Goal: Navigation & Orientation: Go to known website

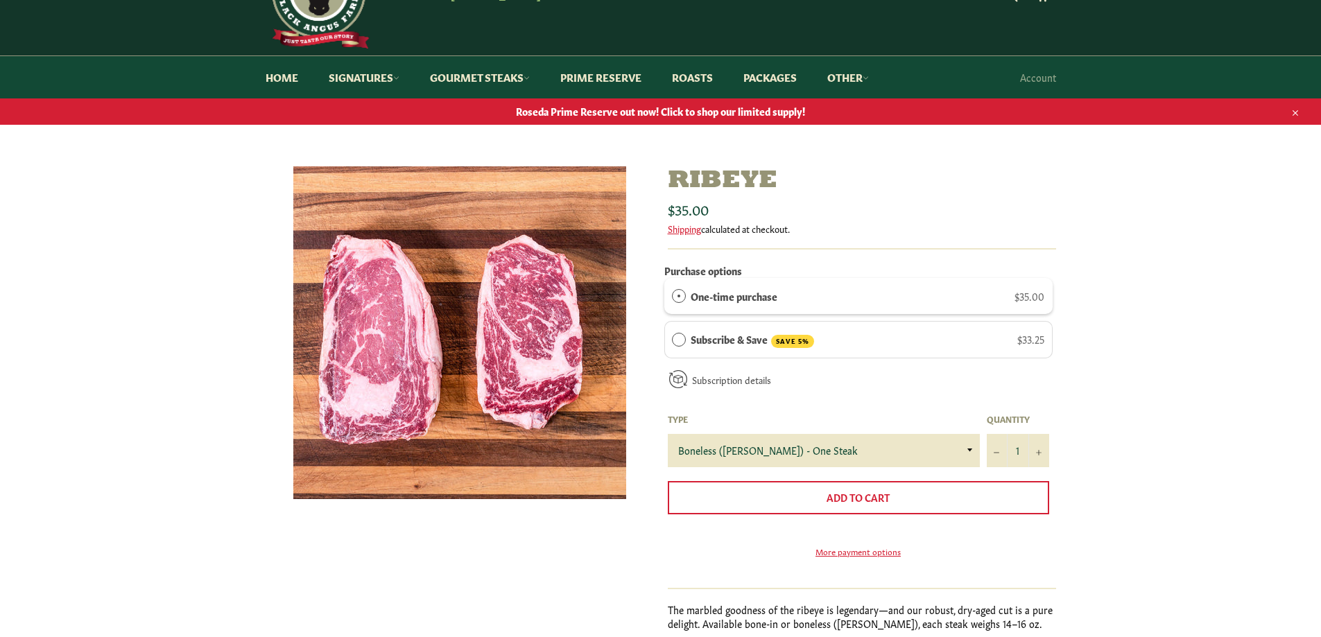
scroll to position [139, 0]
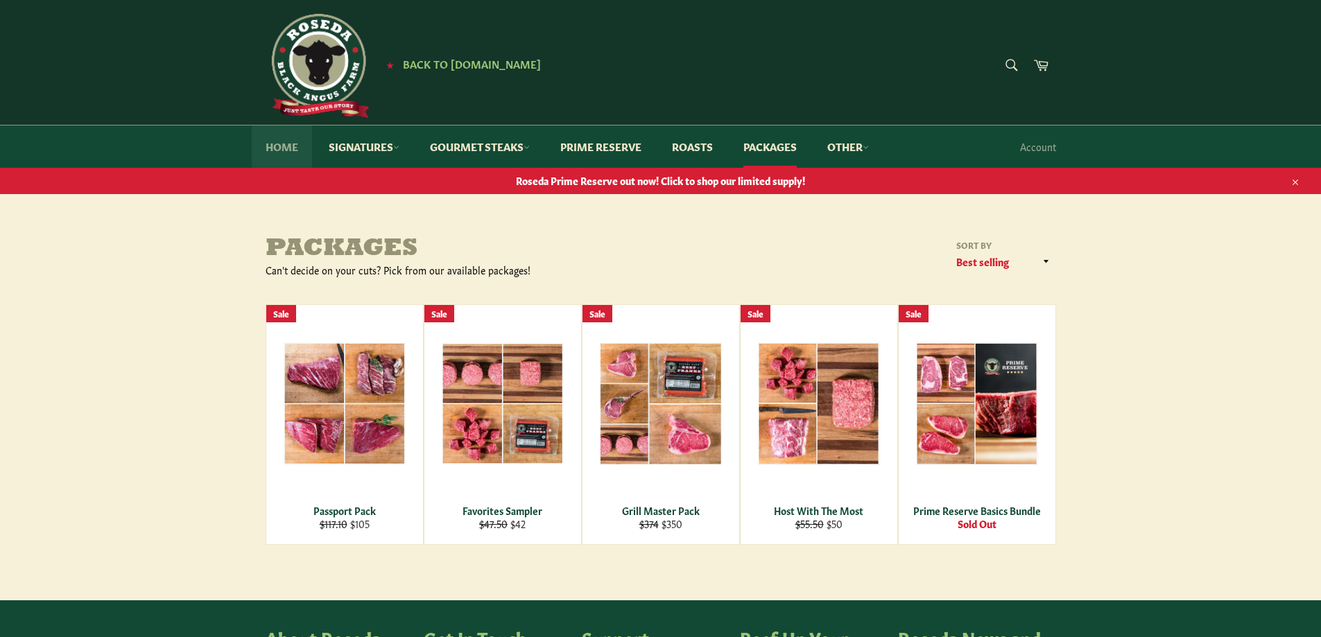
click at [294, 148] on link "Home" at bounding box center [282, 146] width 60 height 42
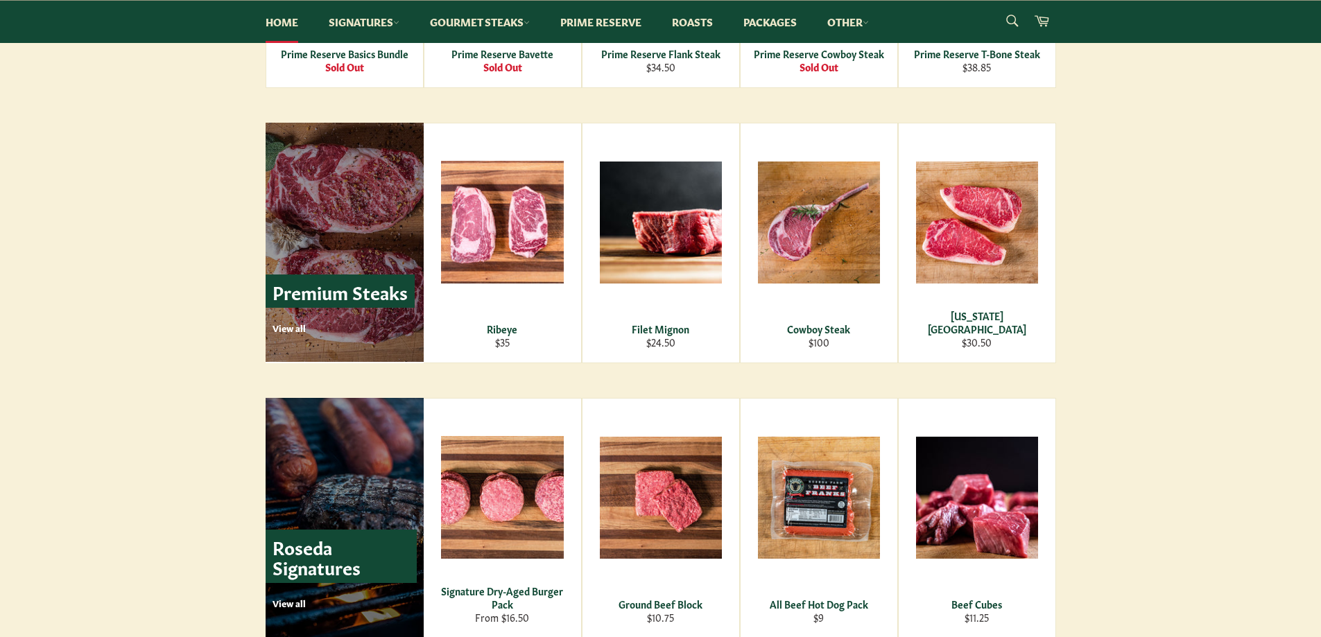
scroll to position [1925, 0]
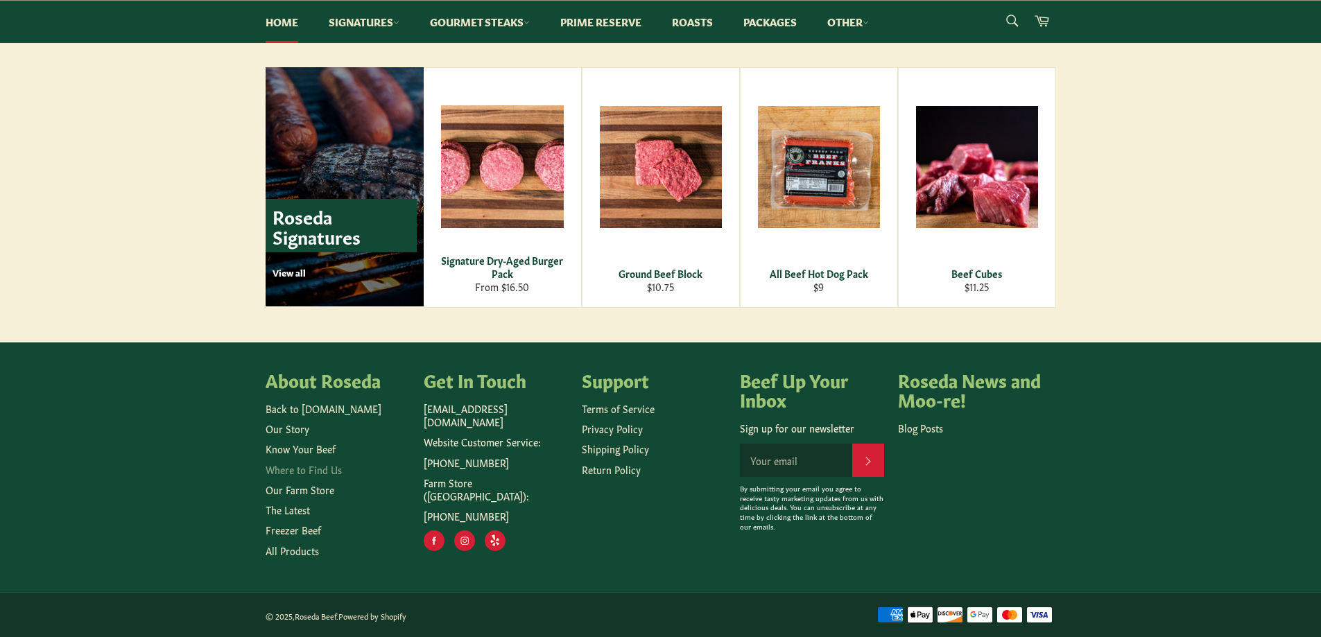
click at [330, 469] on link "Where to Find Us" at bounding box center [303, 469] width 76 height 14
